Goal: Task Accomplishment & Management: Use online tool/utility

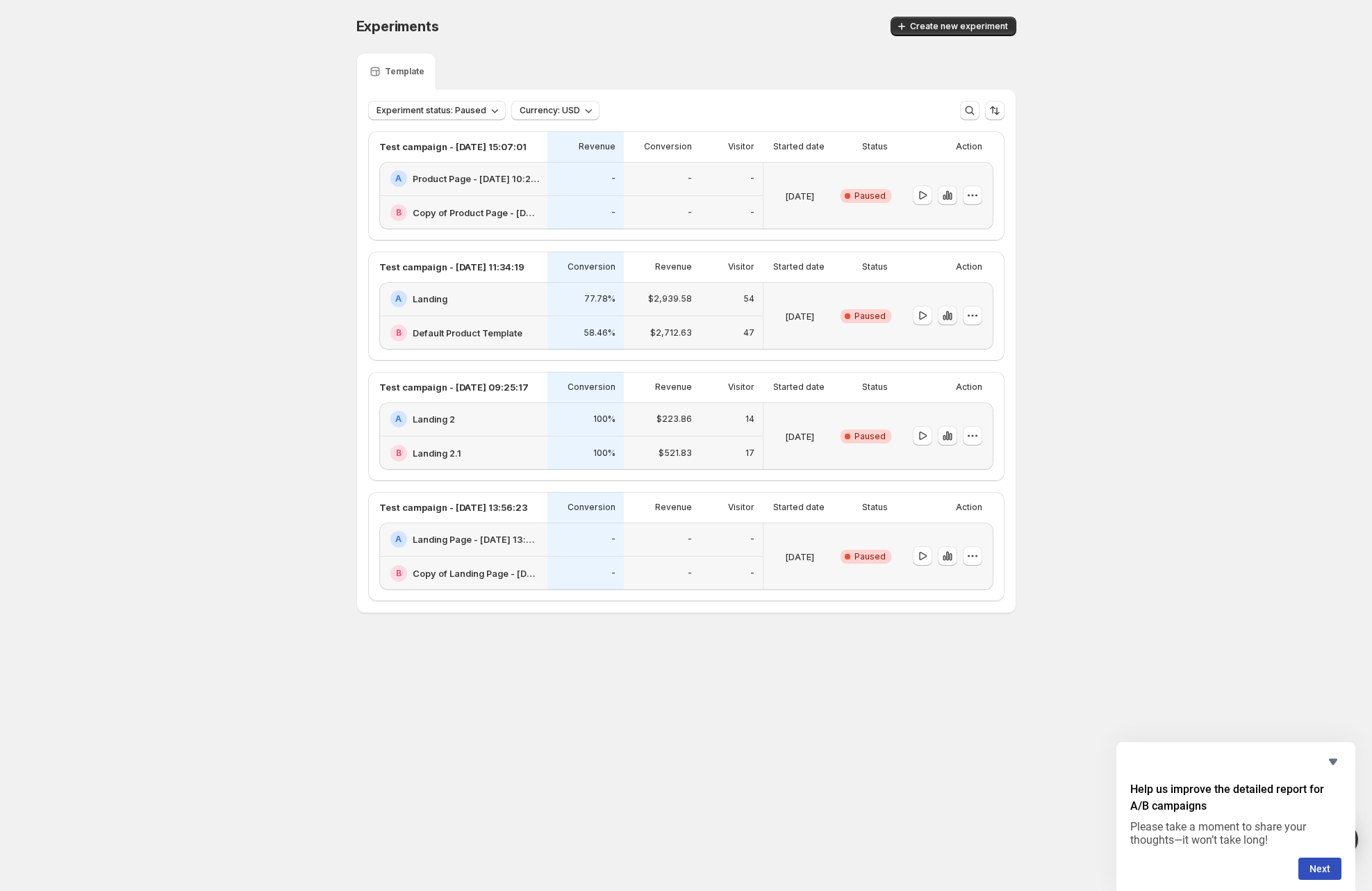
click at [948, 316] on icon "button" at bounding box center [947, 316] width 3 height 9
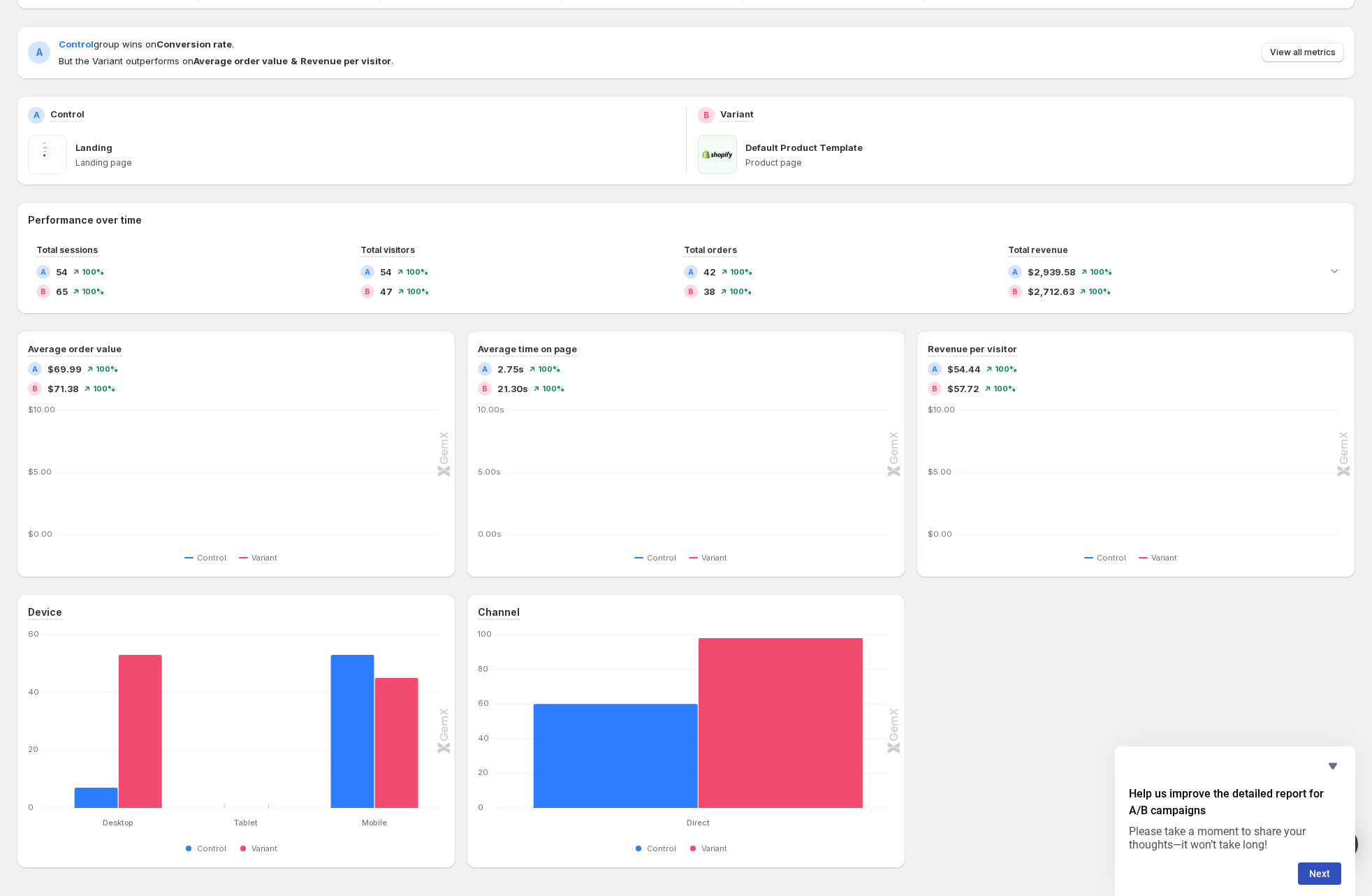
scroll to position [218, 0]
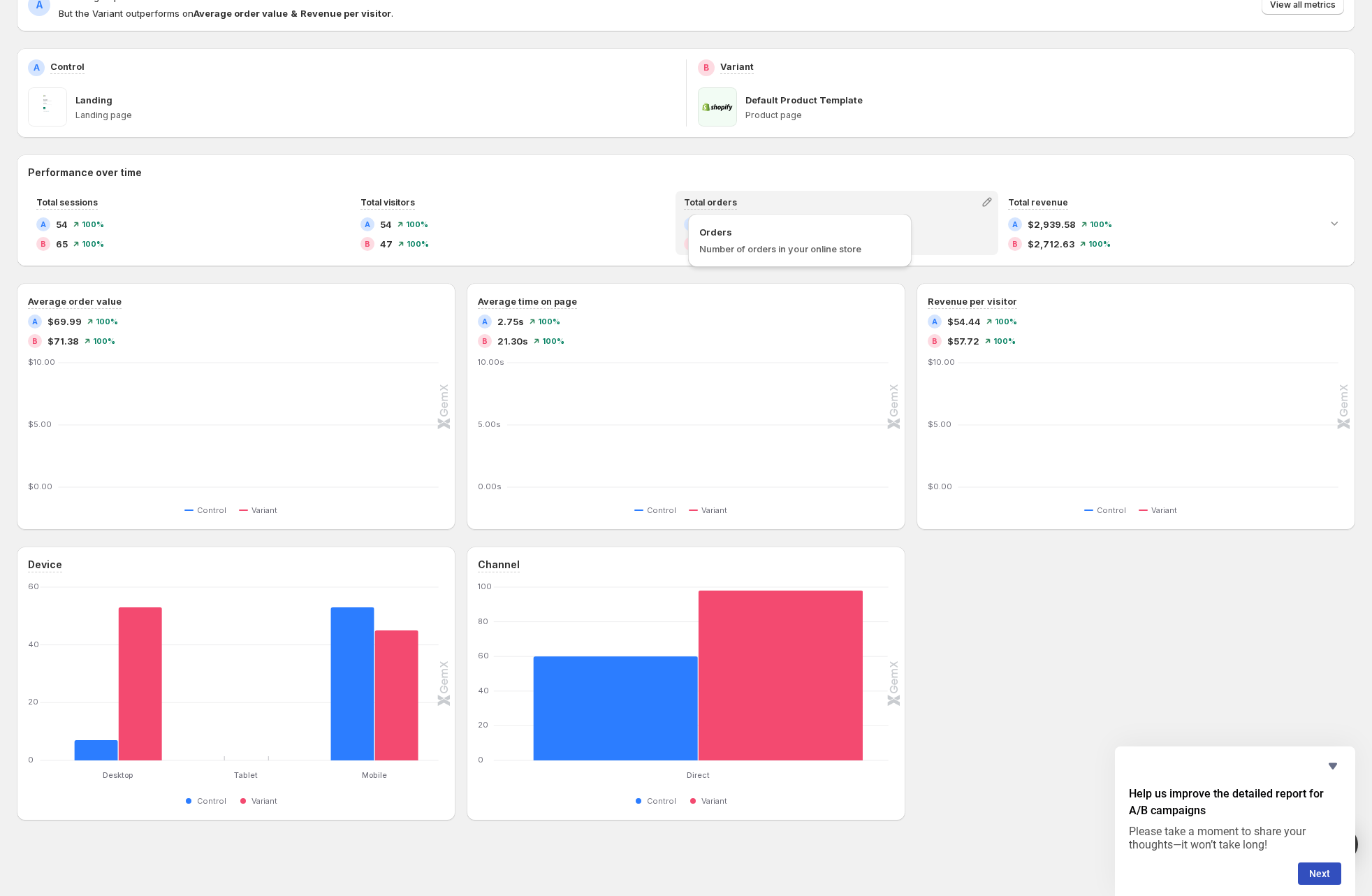
click at [725, 242] on span "Number of orders in your online store" at bounding box center [800, 249] width 201 height 14
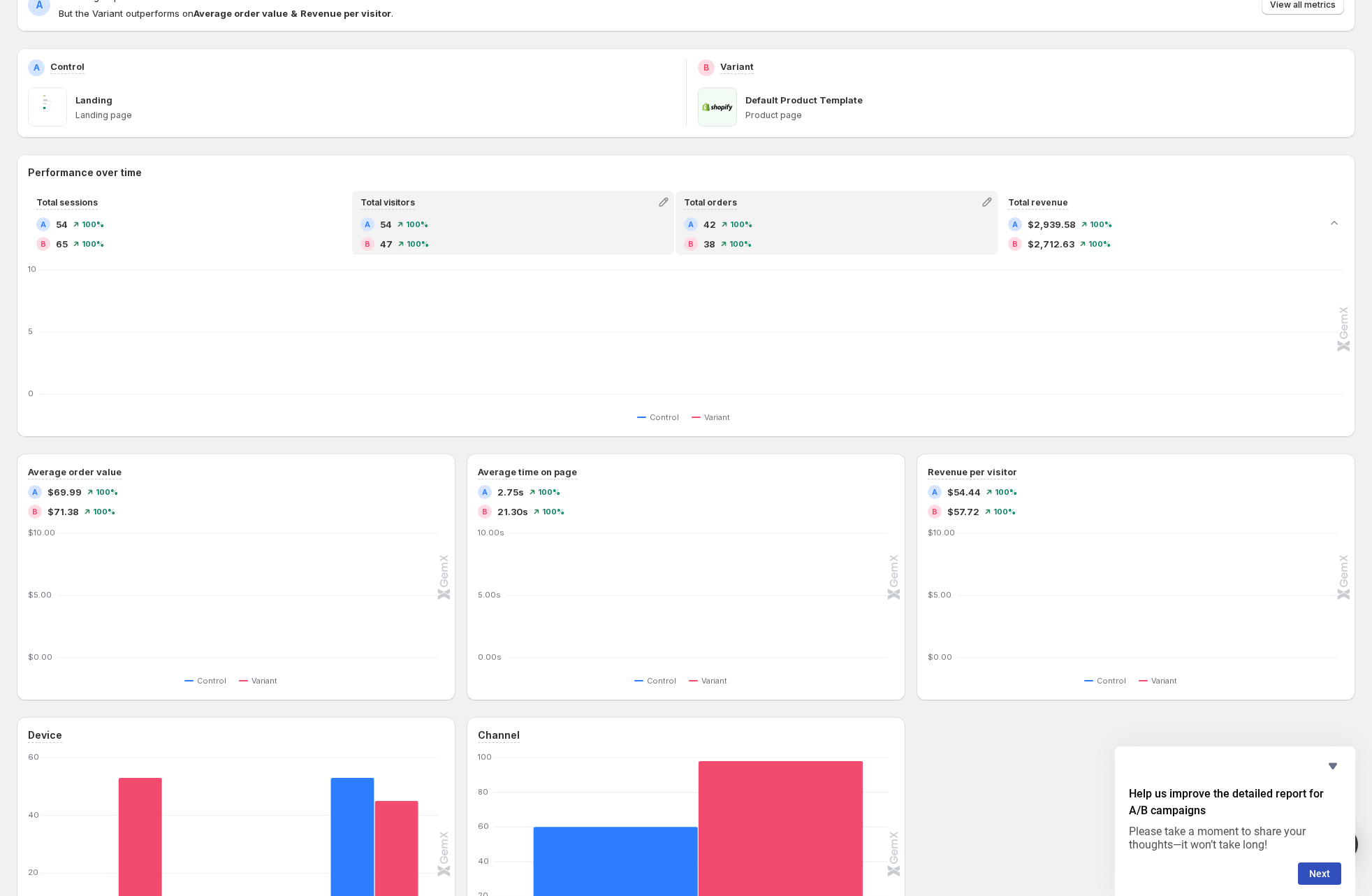
click at [433, 236] on div "B 47 100 %" at bounding box center [514, 244] width 306 height 14
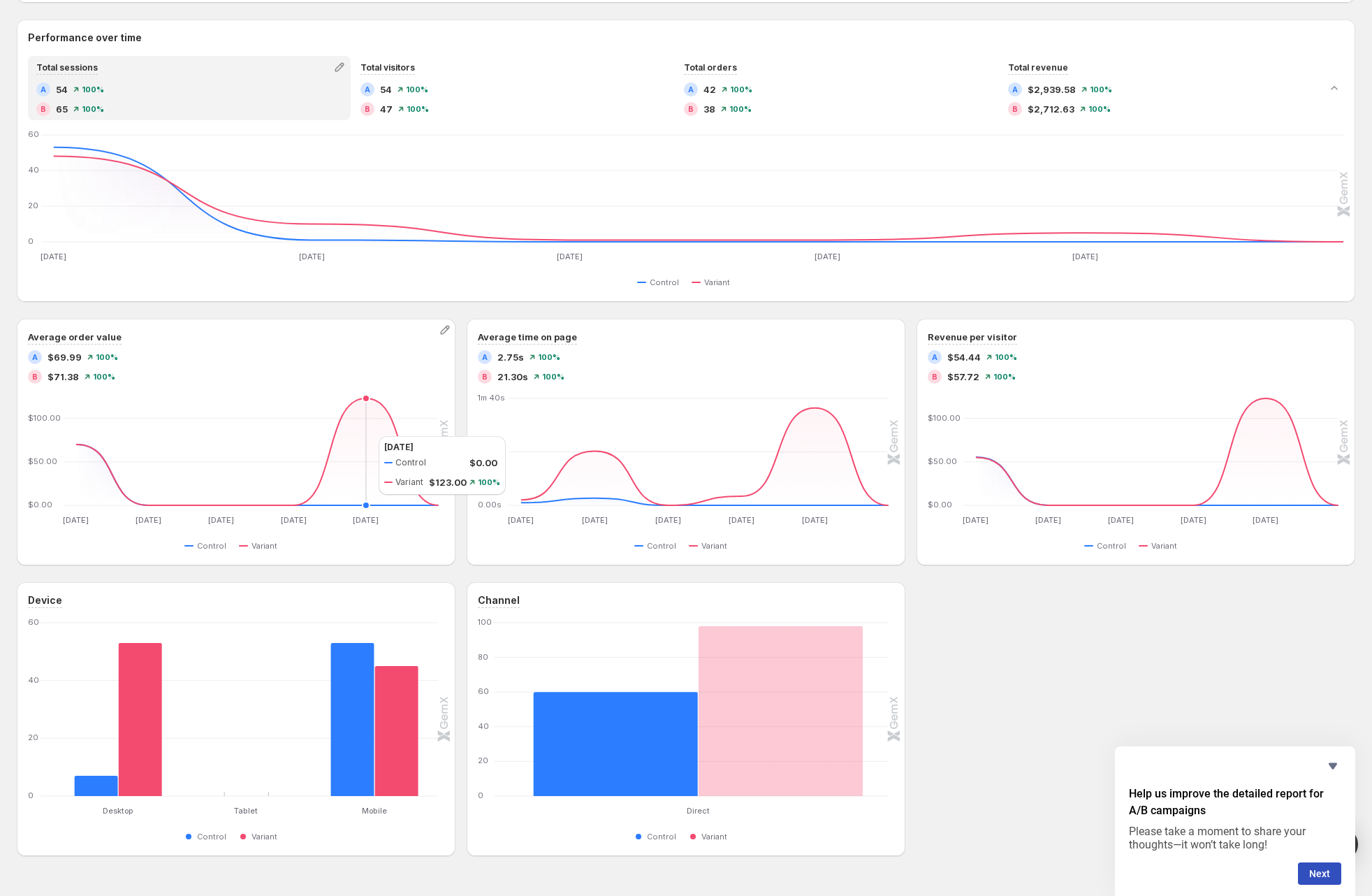
scroll to position [296, 0]
